Goal: Task Accomplishment & Management: Use online tool/utility

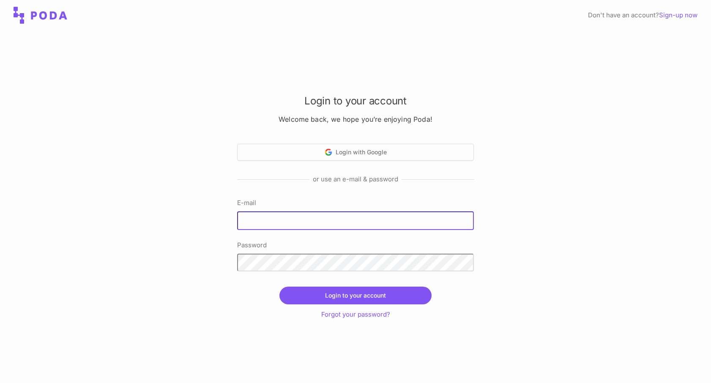
type input "[EMAIL_ADDRESS][DOMAIN_NAME]"
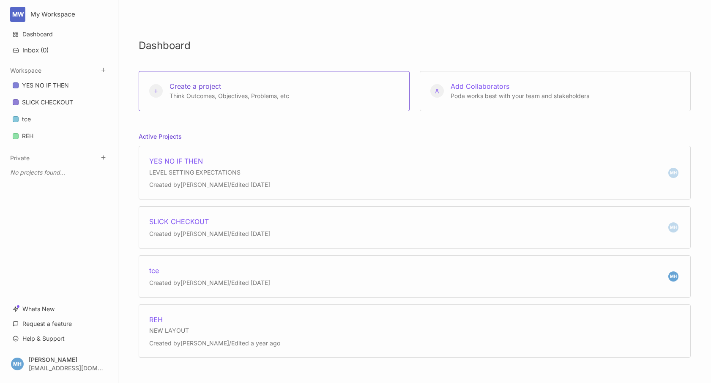
click at [204, 84] on span "Create a project" at bounding box center [195, 86] width 52 height 8
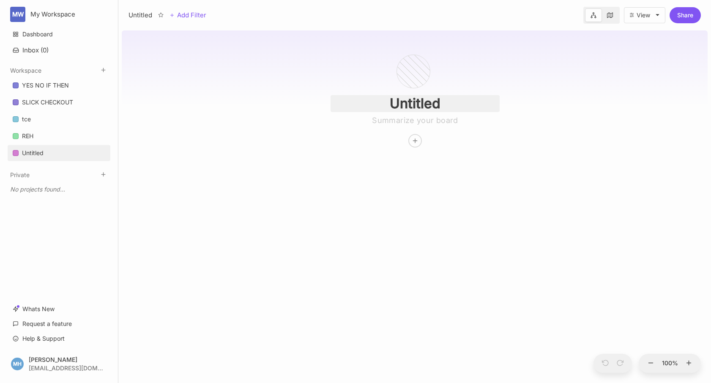
click at [413, 110] on input "Untitled" at bounding box center [415, 103] width 169 height 17
type input "SLICKID DCARD"
click at [418, 140] on div at bounding box center [415, 140] width 13 height 13
click at [14, 130] on link "REH" at bounding box center [59, 136] width 103 height 16
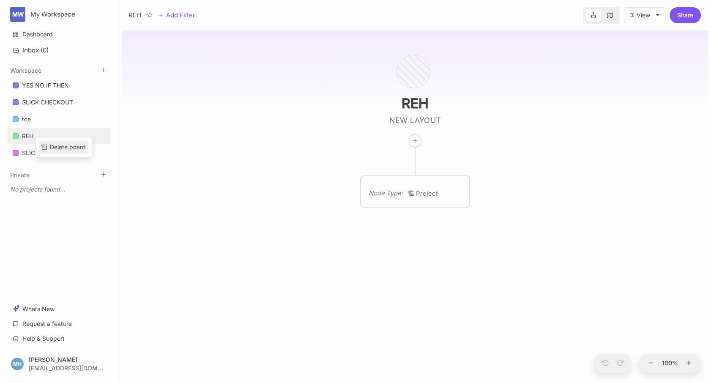
click at [61, 146] on div "Delete board" at bounding box center [68, 146] width 36 height 9
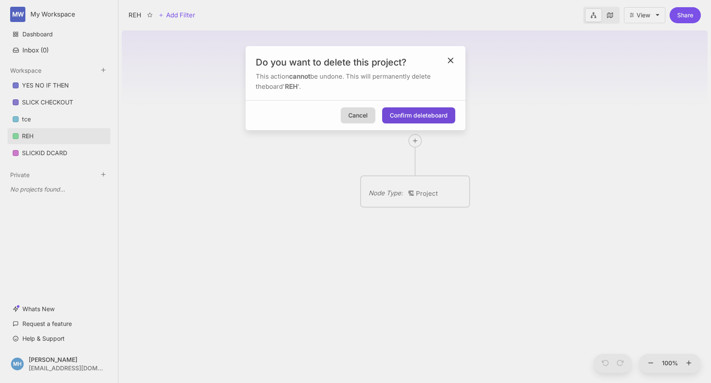
click at [408, 119] on button "Confirm delete board" at bounding box center [418, 115] width 73 height 16
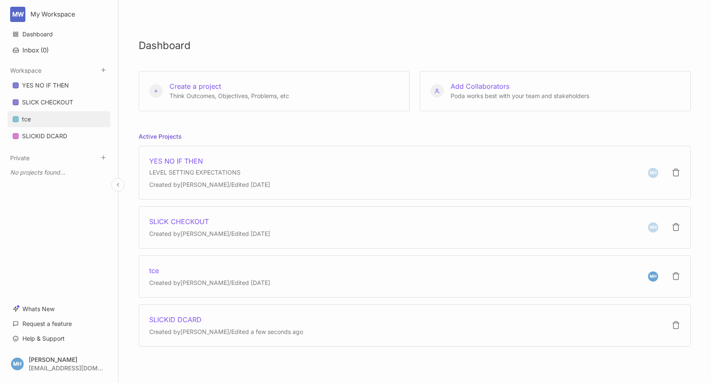
click at [66, 120] on link "tce" at bounding box center [59, 119] width 103 height 16
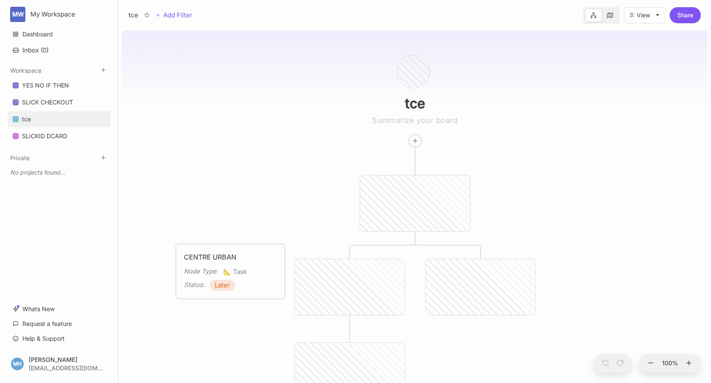
drag, startPoint x: 392, startPoint y: 204, endPoint x: 191, endPoint y: 286, distance: 216.7
click at [191, 276] on div "Node Type :" at bounding box center [201, 271] width 34 height 10
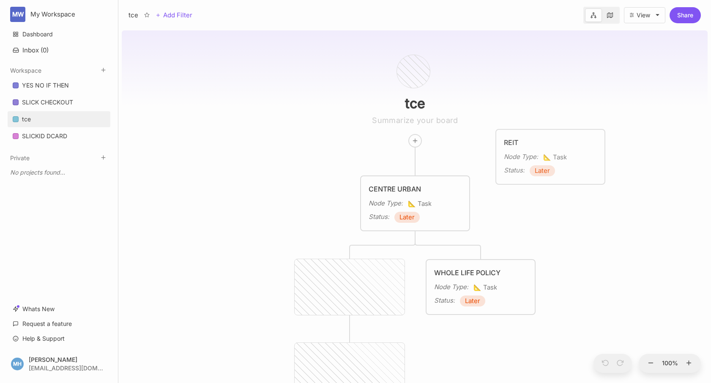
drag, startPoint x: 345, startPoint y: 284, endPoint x: 541, endPoint y: 156, distance: 233.9
click at [543, 156] on icon "📐" at bounding box center [548, 157] width 10 height 8
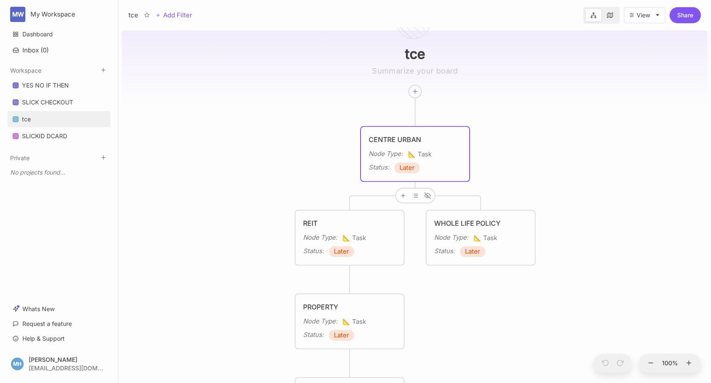
click at [399, 137] on div "CENTRE URBAN" at bounding box center [415, 139] width 93 height 10
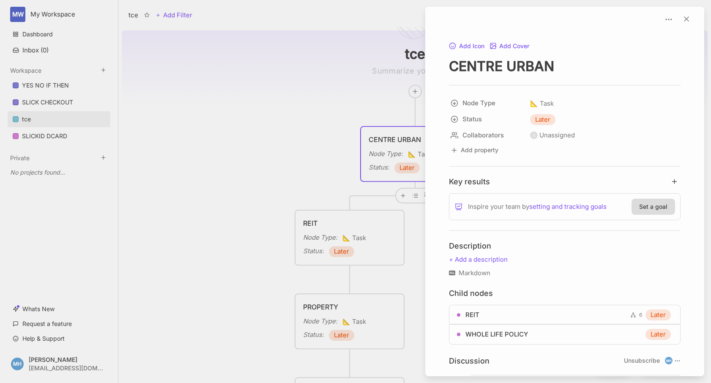
click at [549, 63] on textarea "CENTRE URBAN" at bounding box center [565, 65] width 232 height 17
type textarea "SLICK ID"
click at [396, 133] on div at bounding box center [355, 191] width 711 height 383
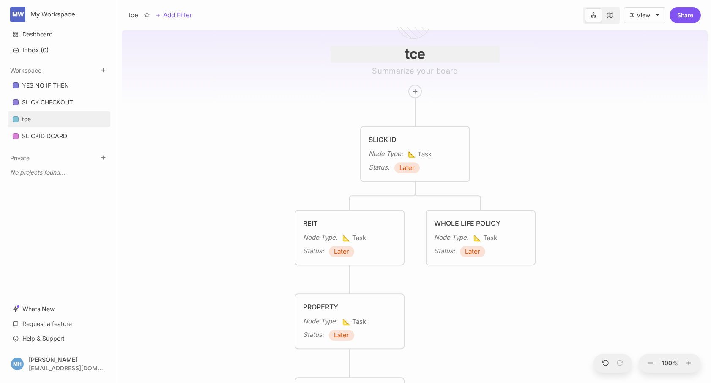
click at [416, 59] on input "tce" at bounding box center [415, 54] width 169 height 17
type input "s"
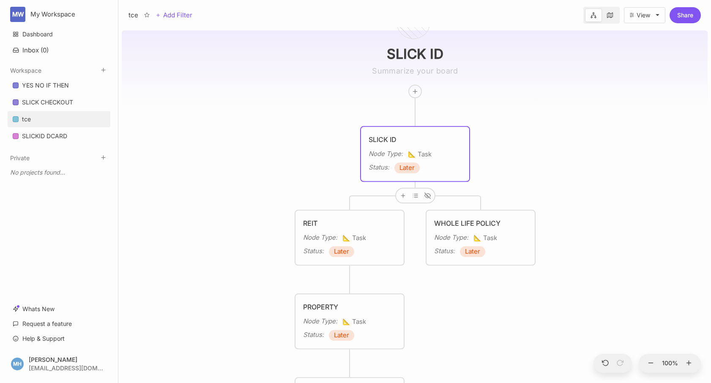
type input "SLICK ID"
click at [379, 147] on div "SLICK ID Node Type : 📐 Task Status : Later" at bounding box center [415, 153] width 93 height 39
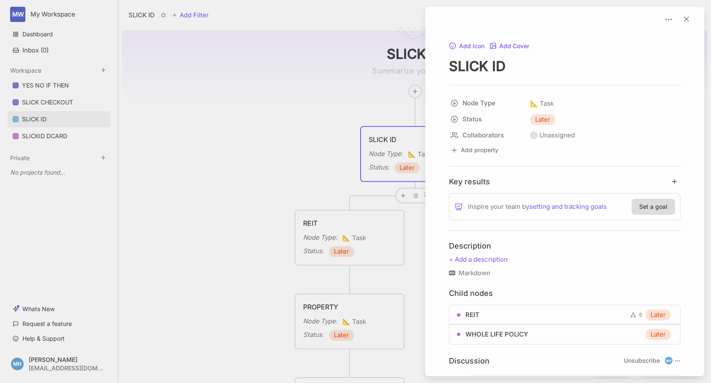
click at [306, 218] on div at bounding box center [355, 191] width 711 height 383
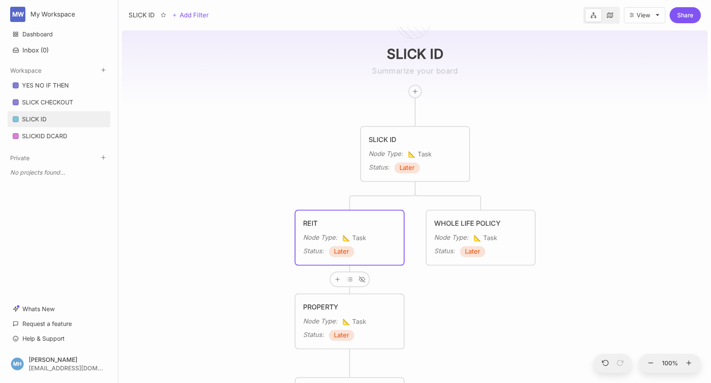
click at [310, 225] on div "REIT" at bounding box center [349, 223] width 93 height 10
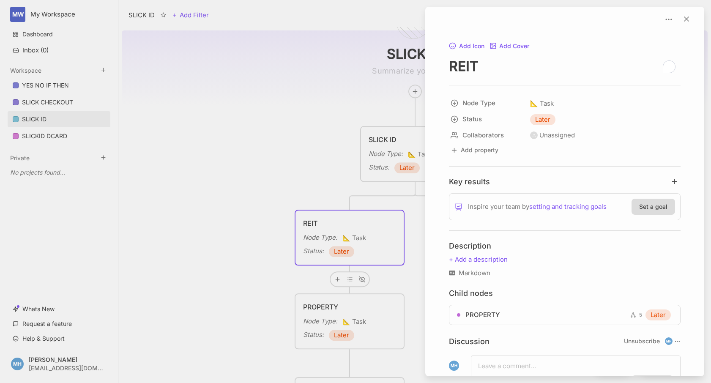
drag, startPoint x: 484, startPoint y: 63, endPoint x: 414, endPoint y: 67, distance: 70.3
click at [414, 67] on div "SLICK ID Add Filter View Share SLICK ID SLICK ID Node Type : 📐 Task Status : La…" at bounding box center [414, 191] width 593 height 383
type textarea "DCARD-MOBILE"
click at [686, 19] on icon at bounding box center [686, 19] width 8 height 8
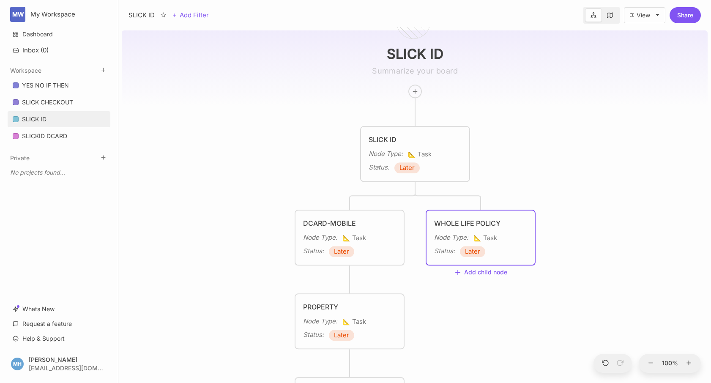
click at [461, 224] on div "WHOLE LIFE POLICY" at bounding box center [480, 223] width 93 height 10
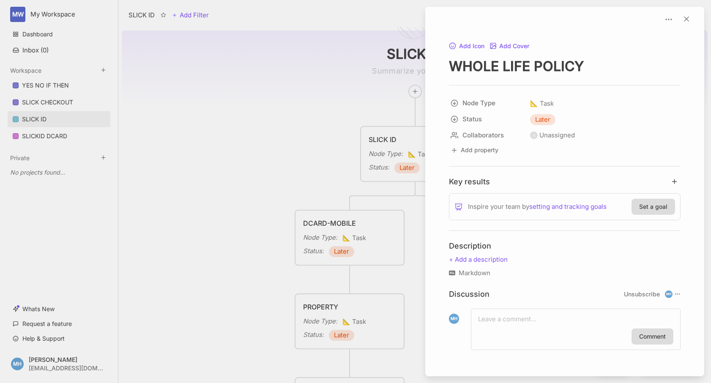
click at [536, 64] on textarea "WHOLE LIFE POLICY" at bounding box center [565, 65] width 232 height 17
click at [586, 64] on textarea "WHOLE LIFE POLICY" at bounding box center [565, 65] width 232 height 17
type textarea "DESKTOP"
click at [255, 189] on div at bounding box center [355, 191] width 711 height 383
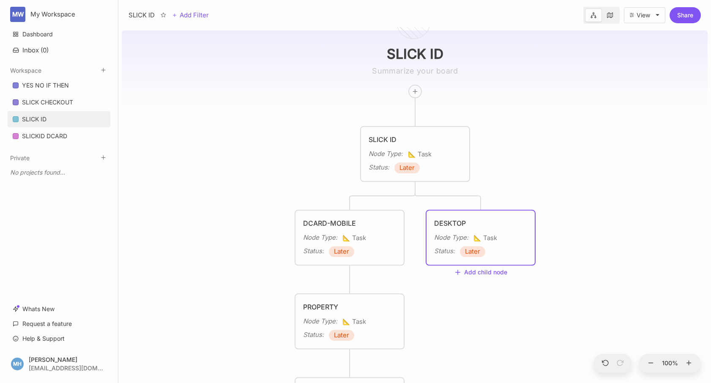
click at [451, 242] on div "Node Type :" at bounding box center [451, 237] width 34 height 10
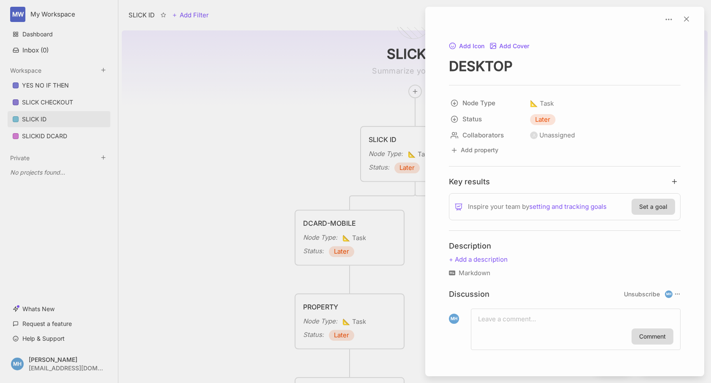
click at [361, 99] on div at bounding box center [355, 191] width 711 height 383
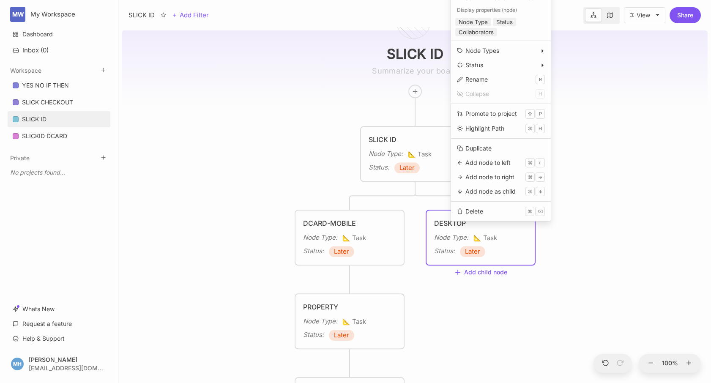
click at [444, 300] on div "SLICK ID SLICK ID Node Type : 📐 Task Status : Later DCARD-MOBILE Node Type : 📐 …" at bounding box center [415, 205] width 586 height 356
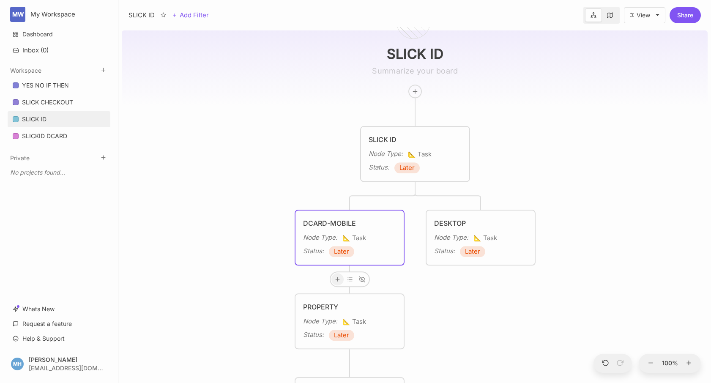
click at [340, 276] on icon at bounding box center [337, 279] width 6 height 6
click at [640, 15] on div "View" at bounding box center [644, 15] width 14 height 7
